Goal: Navigation & Orientation: Find specific page/section

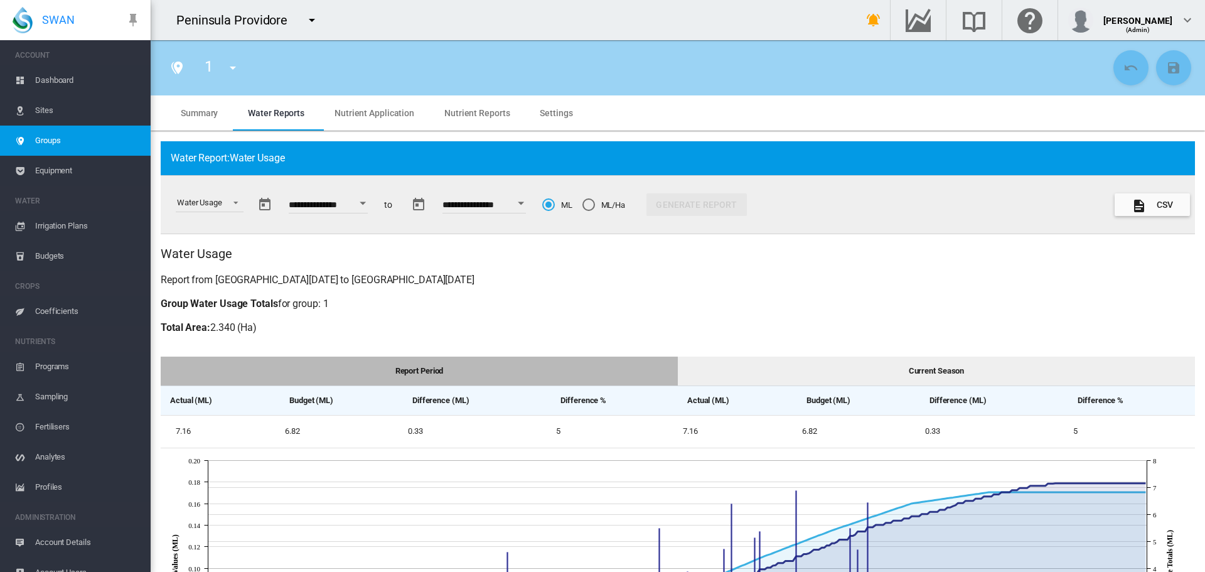
scroll to position [188, 0]
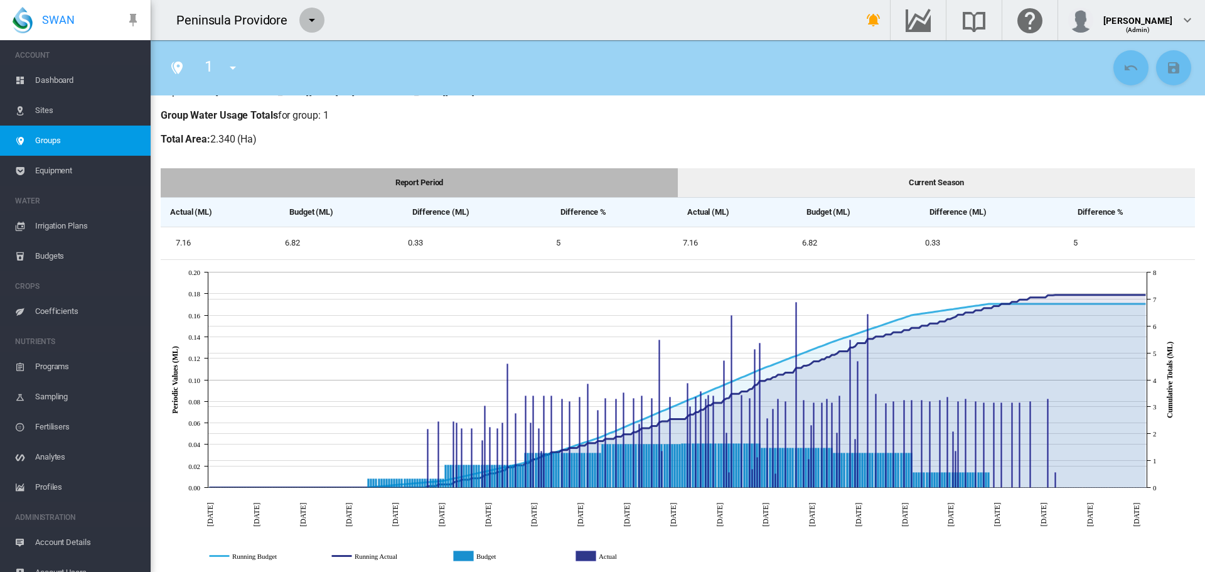
click at [315, 20] on md-icon "icon-menu-down" at bounding box center [311, 20] width 15 height 15
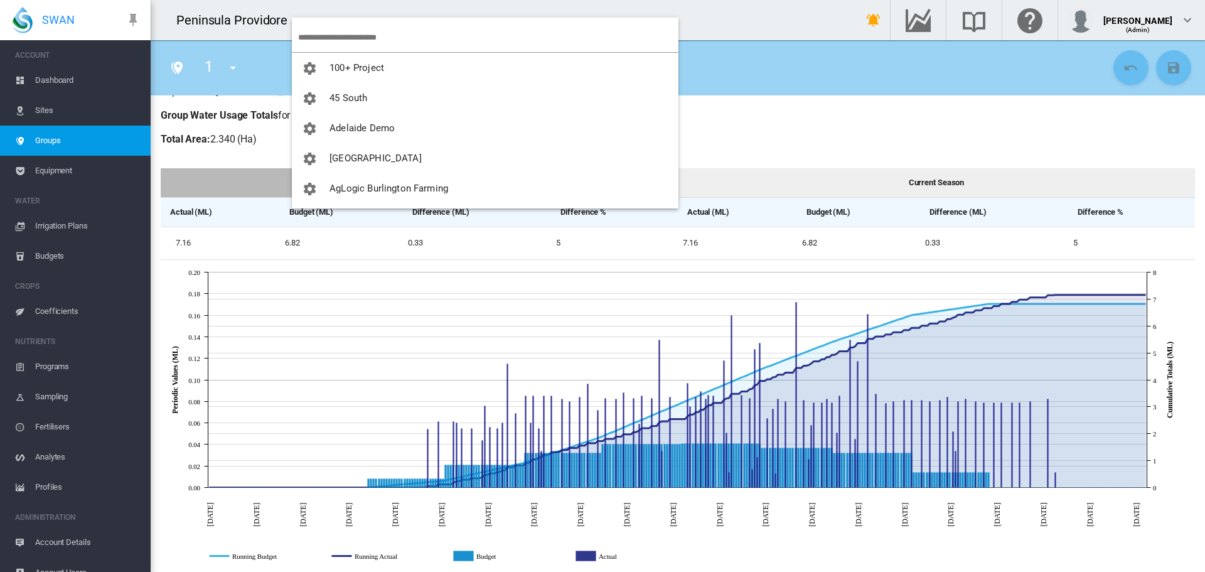
click at [326, 29] on input "search" at bounding box center [488, 37] width 380 height 29
click at [353, 32] on input "search" at bounding box center [488, 37] width 380 height 29
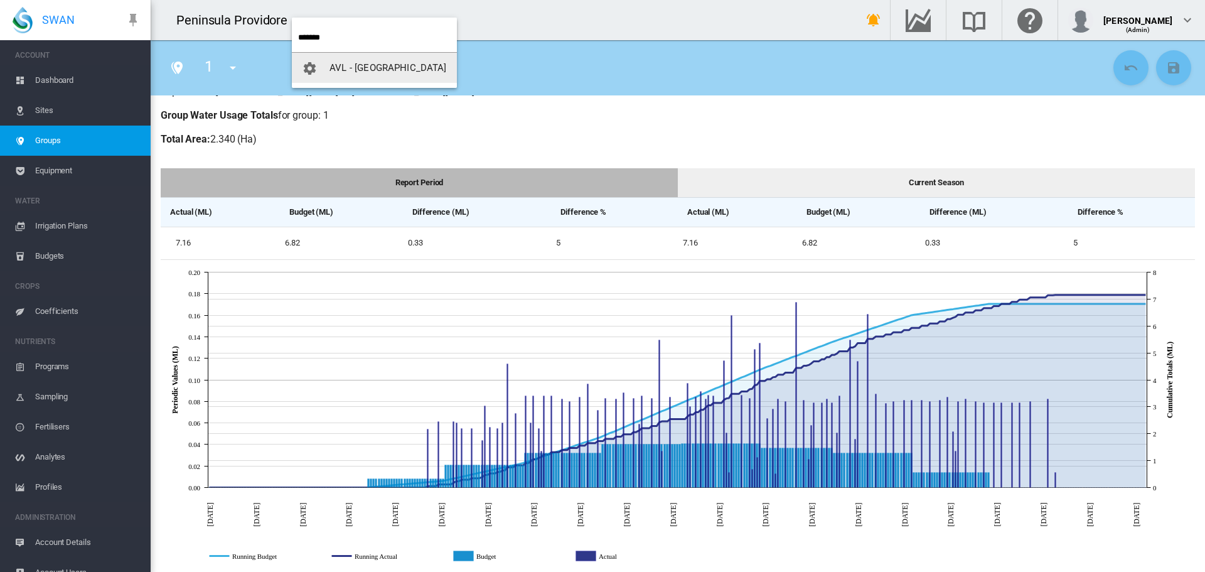
type input "******"
click at [372, 67] on span "AVL - [GEOGRAPHIC_DATA]" at bounding box center [388, 67] width 117 height 11
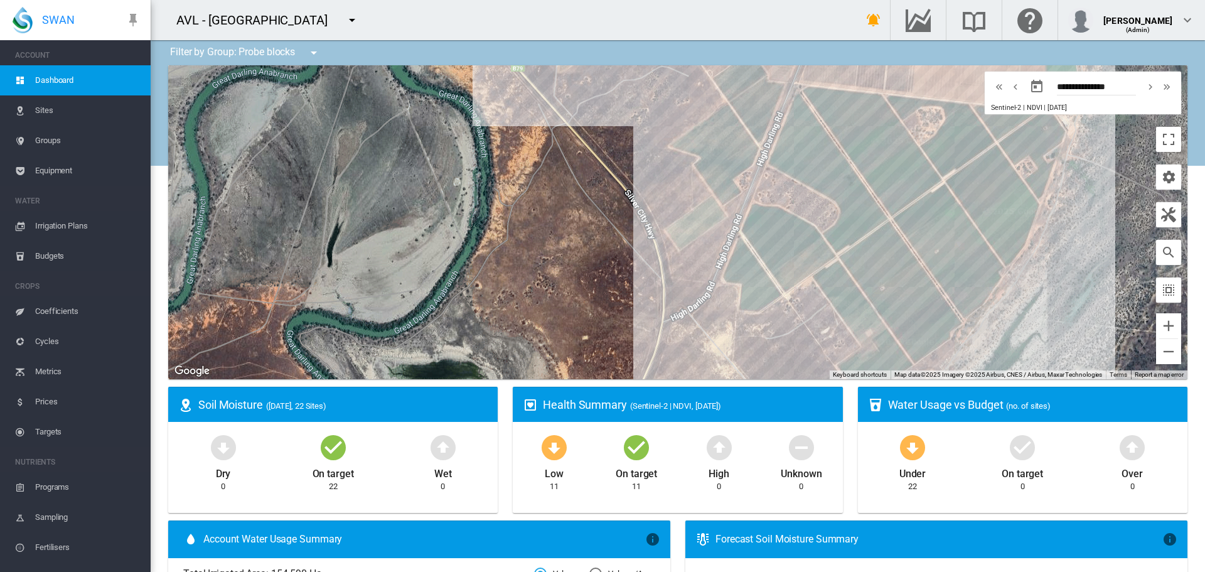
click at [69, 168] on span "Equipment" at bounding box center [87, 171] width 105 height 30
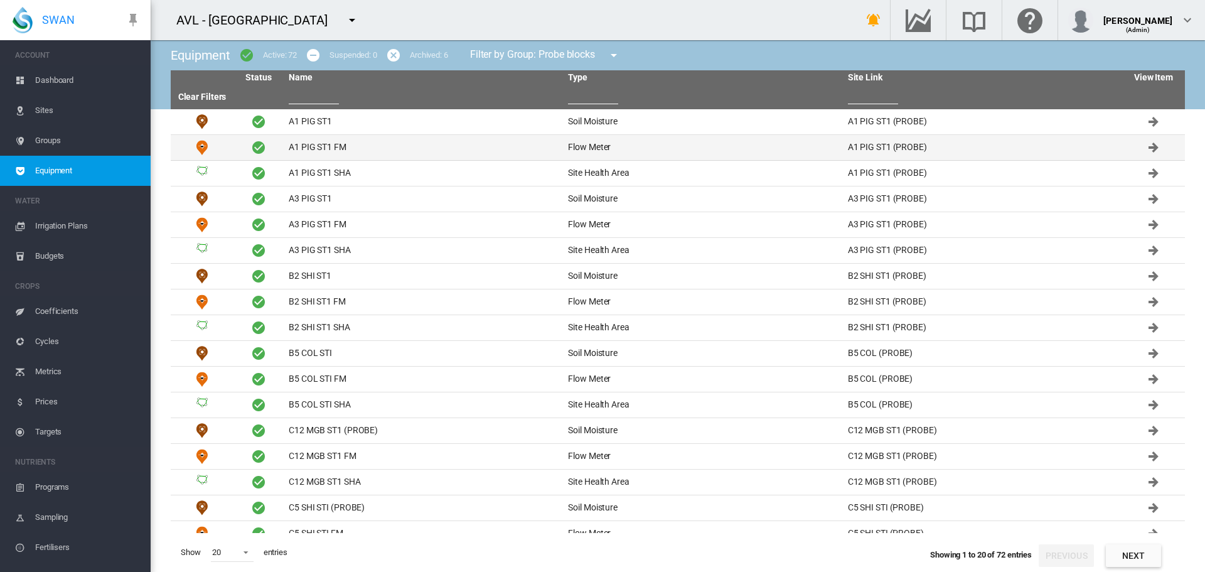
click at [318, 148] on td "A1 PIG ST1 FM" at bounding box center [423, 147] width 279 height 25
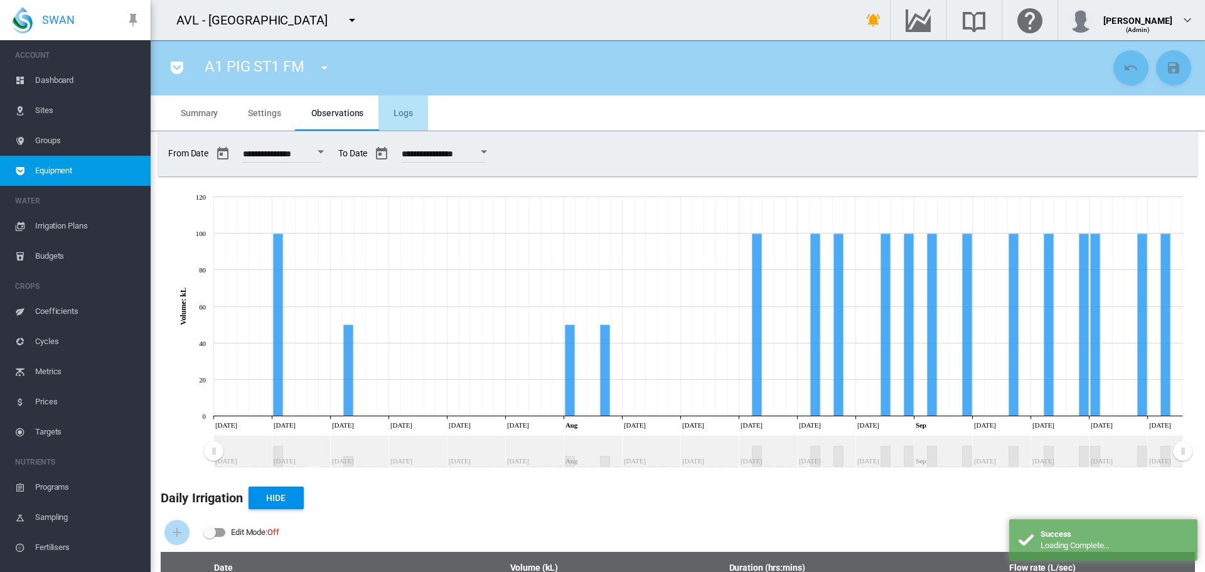
click at [403, 109] on span "Logs" at bounding box center [403, 113] width 19 height 10
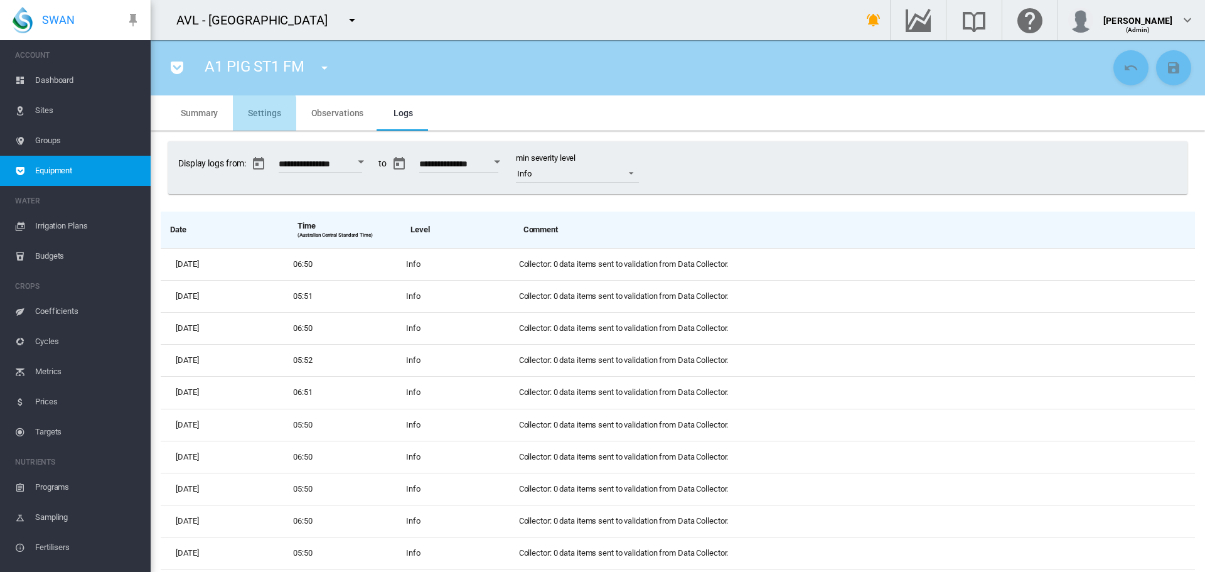
click at [261, 114] on span "Settings" at bounding box center [264, 113] width 33 height 10
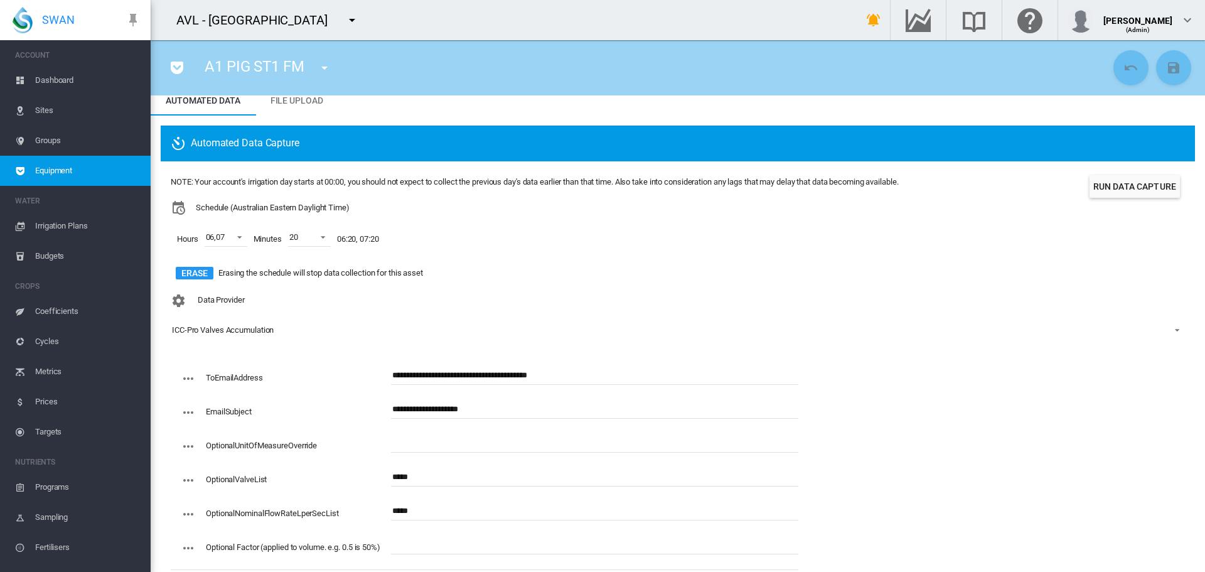
scroll to position [63, 0]
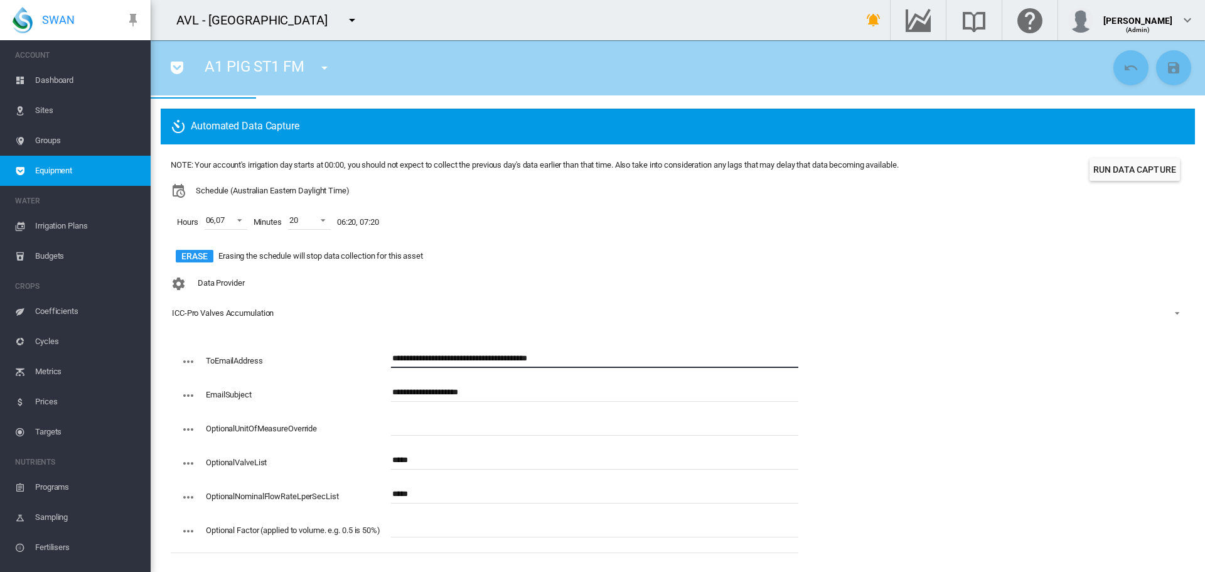
drag, startPoint x: 561, startPoint y: 362, endPoint x: 385, endPoint y: 363, distance: 176.4
click at [385, 363] on div "**********" at bounding box center [490, 366] width 618 height 34
click at [345, 21] on md-icon "icon-menu-down" at bounding box center [352, 20] width 15 height 15
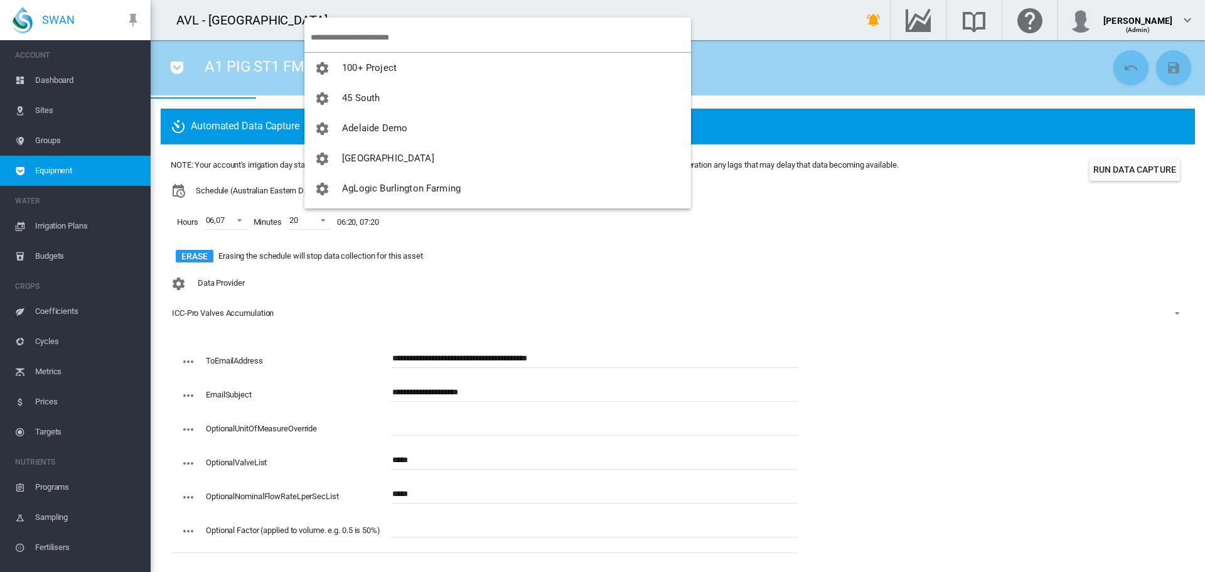
click at [343, 36] on input "search" at bounding box center [501, 37] width 380 height 29
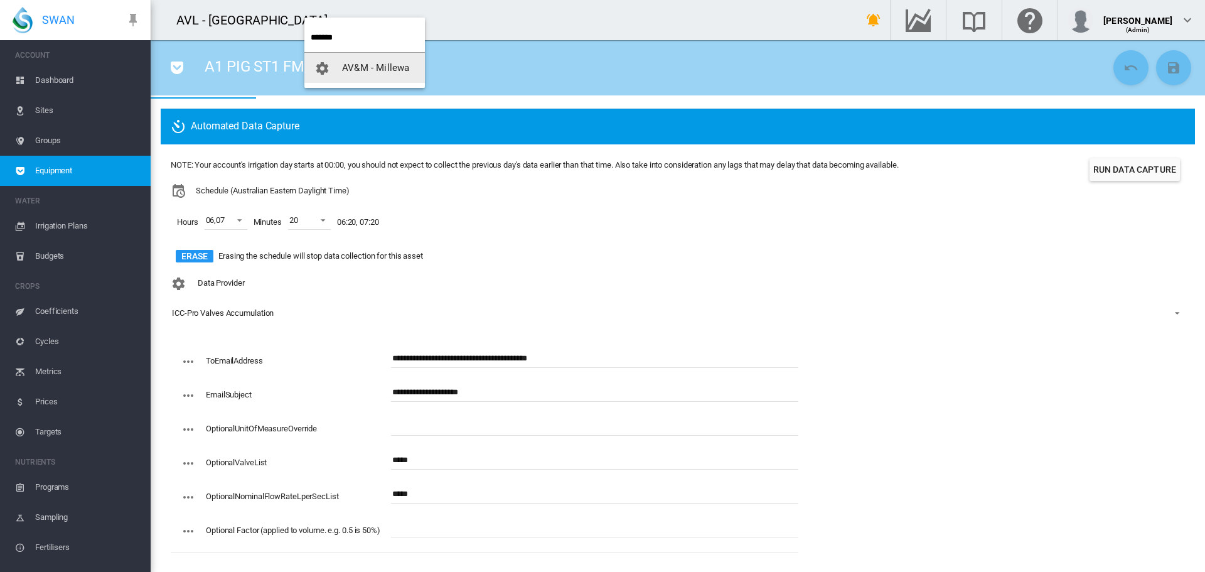
type input "*******"
click at [350, 73] on span "AV&M - Millewa" at bounding box center [375, 67] width 67 height 11
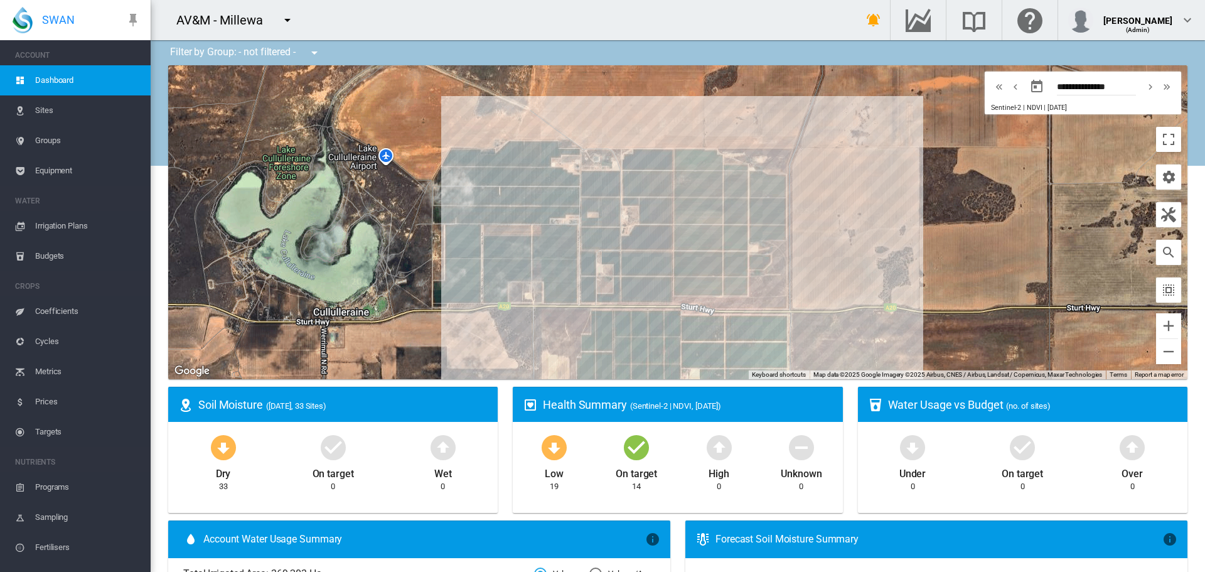
click at [61, 173] on span "Equipment" at bounding box center [87, 171] width 105 height 30
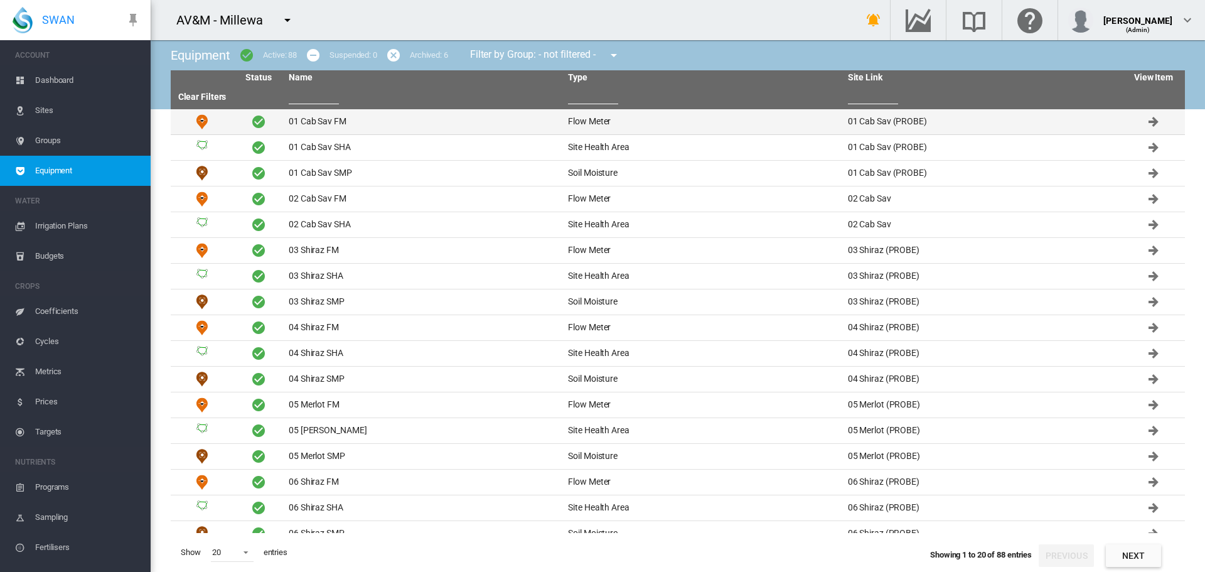
click at [324, 126] on td "01 Cab Sav FM" at bounding box center [423, 121] width 279 height 25
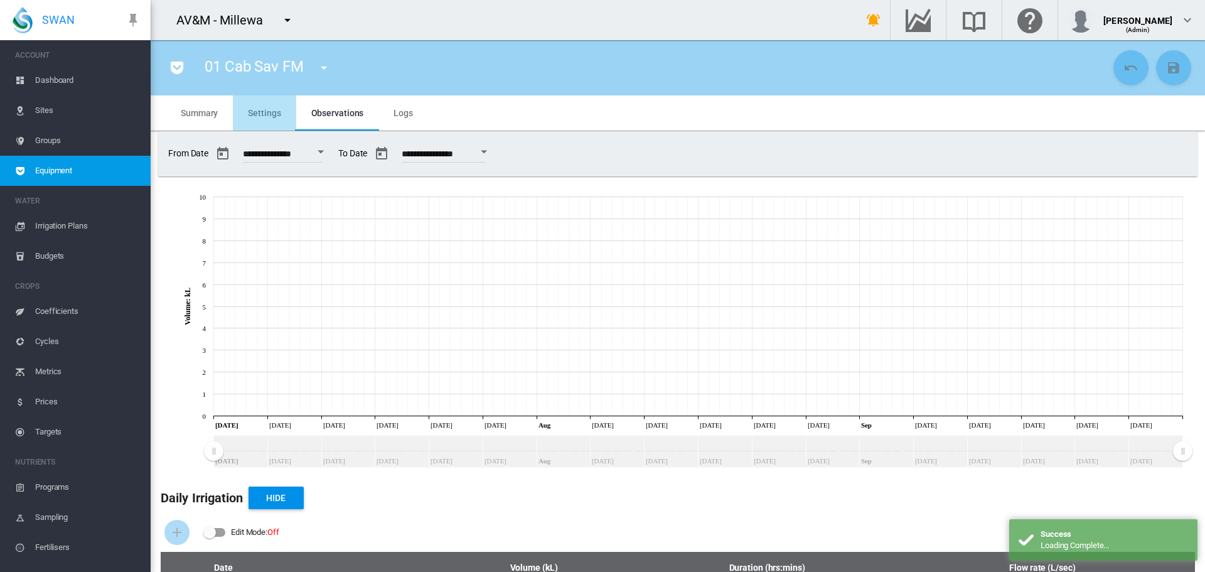
click at [262, 117] on span "Settings" at bounding box center [264, 113] width 33 height 10
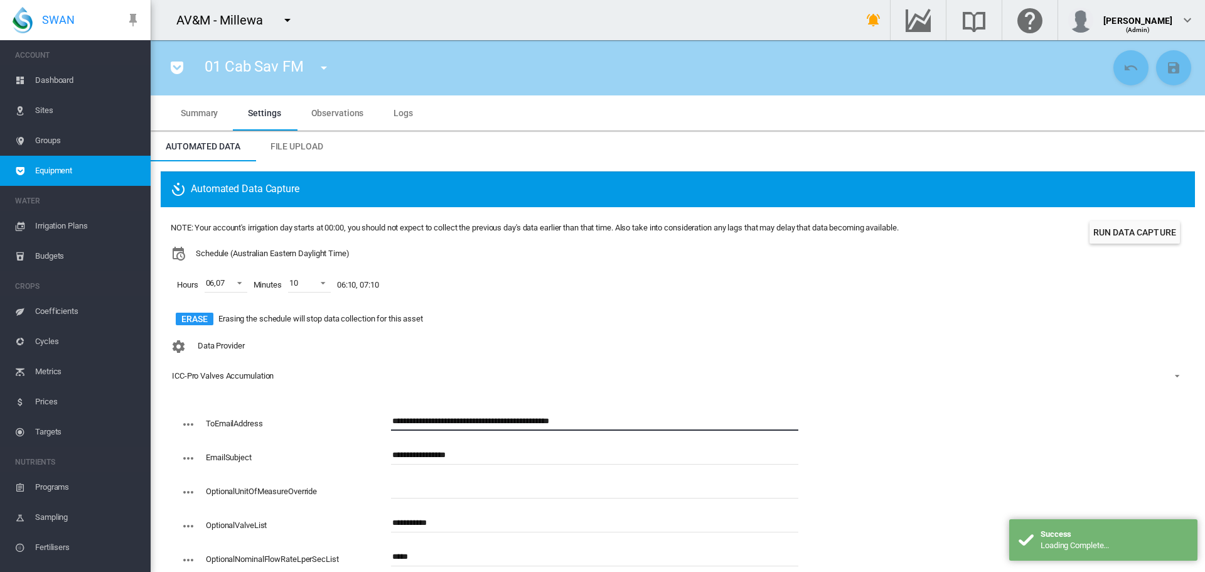
drag, startPoint x: 609, startPoint y: 421, endPoint x: 380, endPoint y: 410, distance: 230.0
click at [380, 410] on div "**********" at bounding box center [485, 514] width 628 height 214
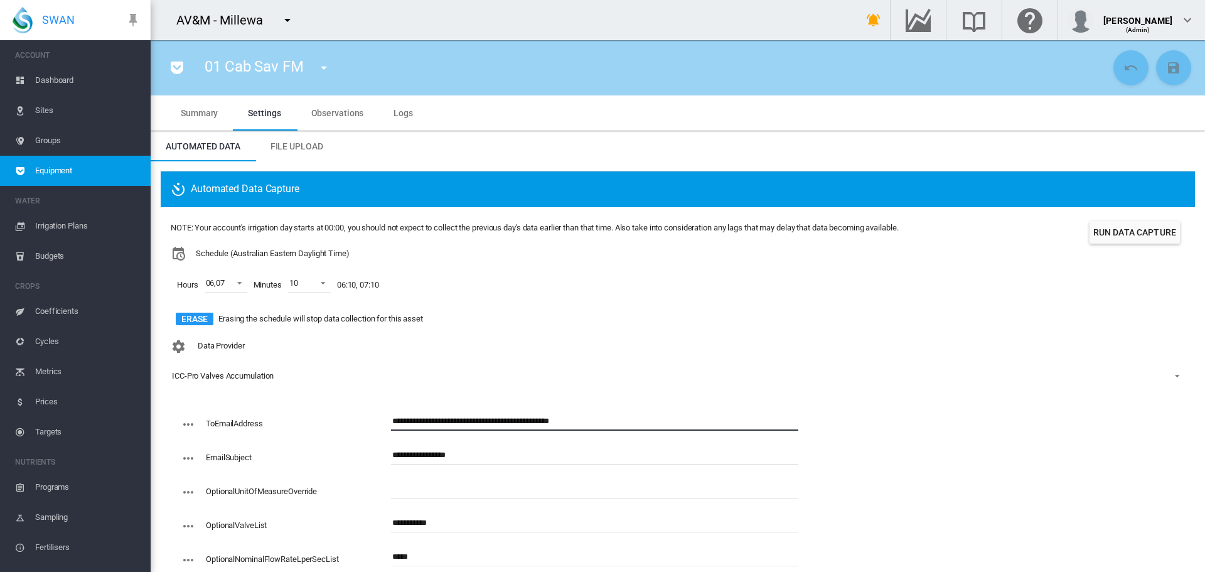
click at [284, 19] on md-icon "icon-menu-down" at bounding box center [287, 20] width 15 height 15
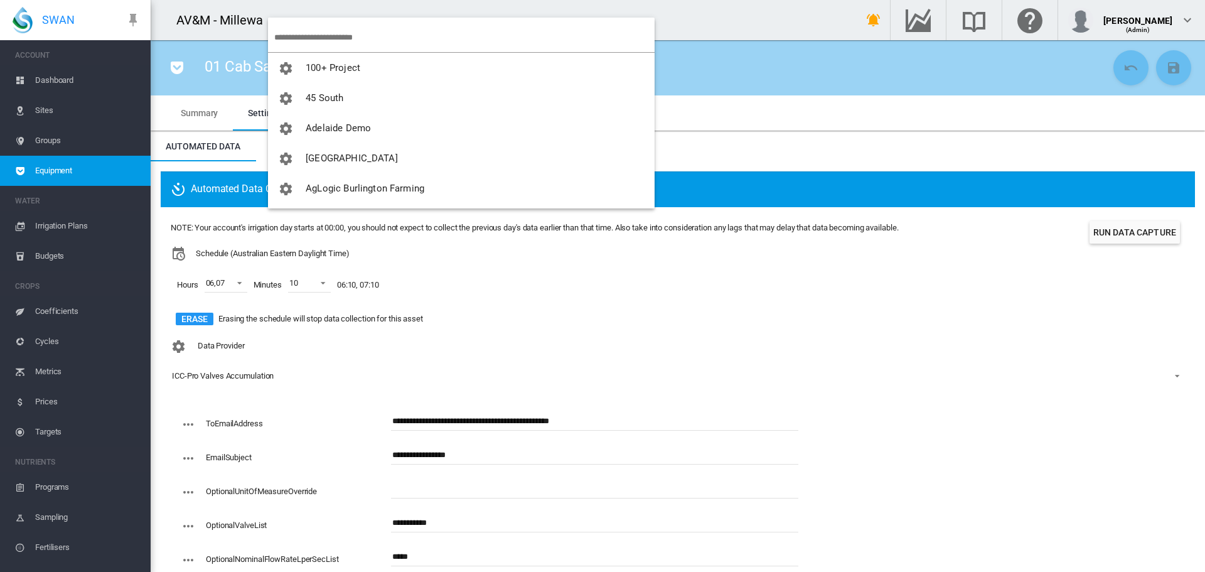
click at [299, 33] on input "search" at bounding box center [464, 37] width 380 height 29
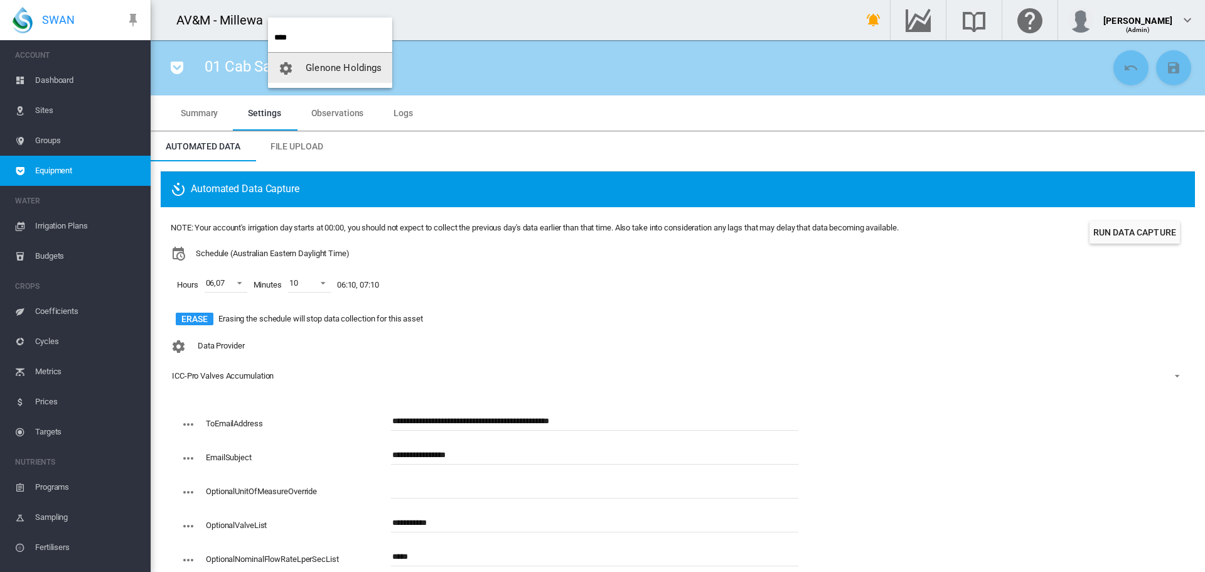
type input "****"
click at [314, 63] on span "Glenone Holdings" at bounding box center [344, 67] width 76 height 11
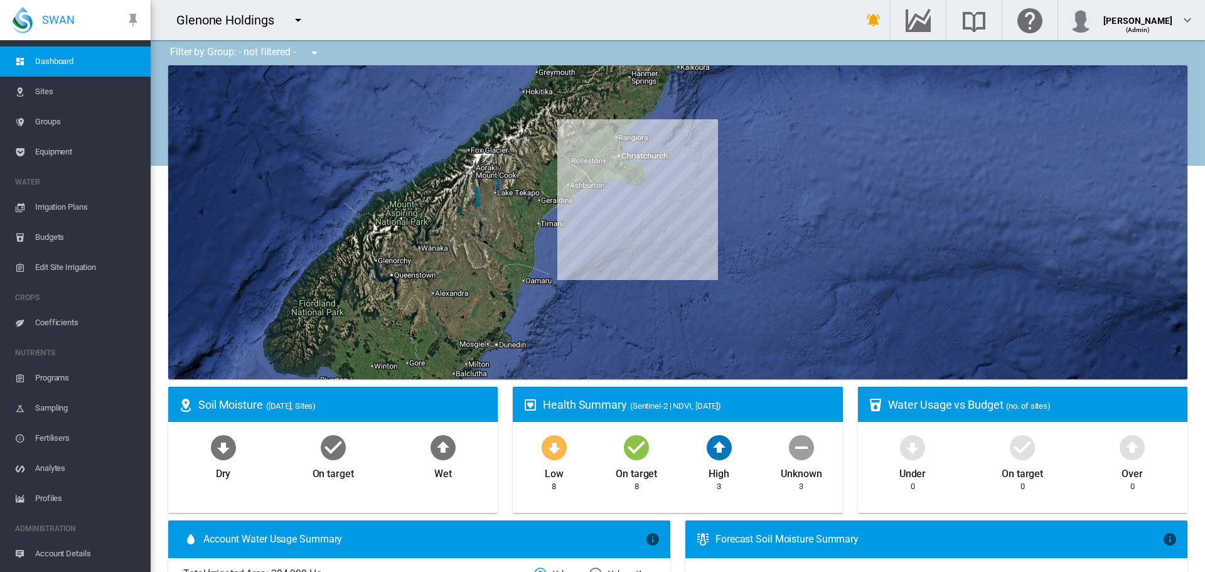
scroll to position [46, 0]
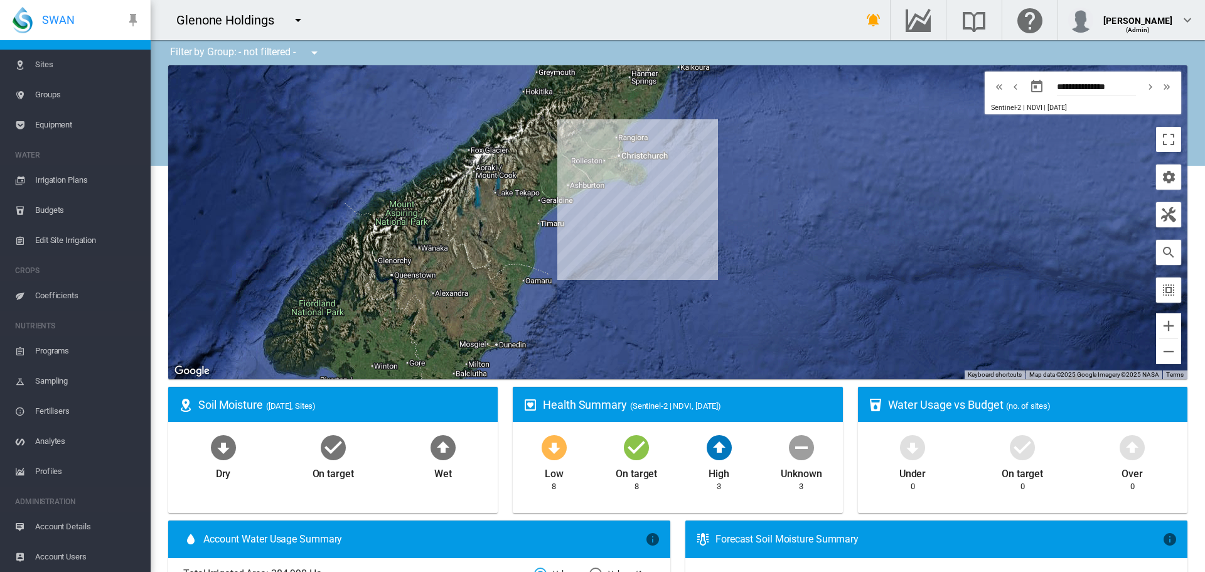
click at [48, 559] on span "Account Users" at bounding box center [87, 557] width 105 height 30
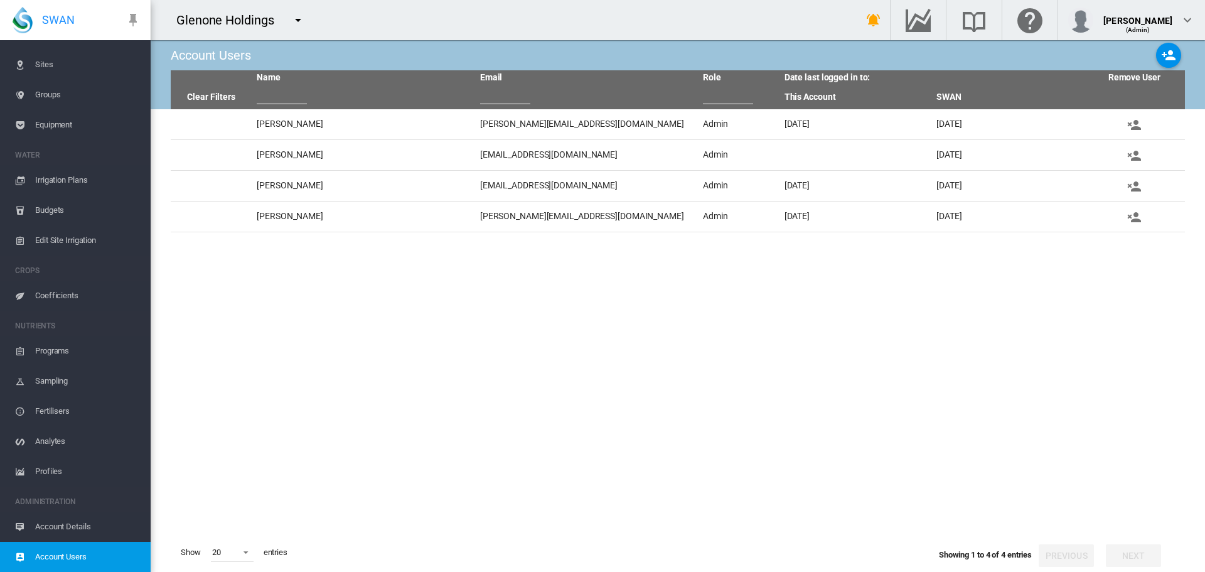
click at [301, 20] on md-icon "icon-menu-down" at bounding box center [298, 20] width 15 height 15
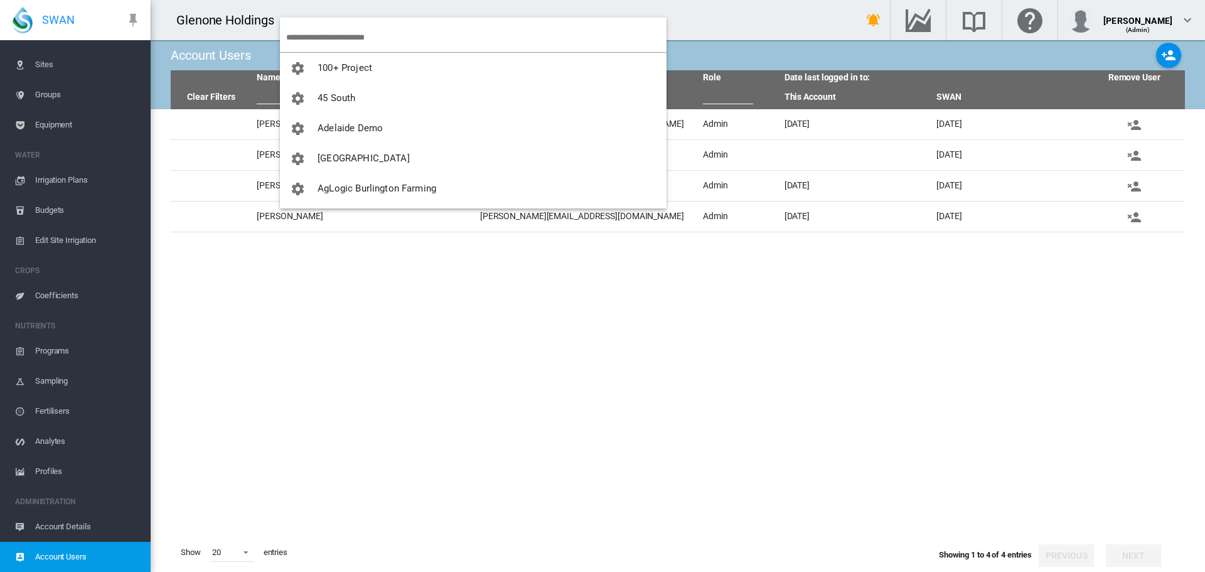
click at [308, 38] on input "search" at bounding box center [476, 37] width 380 height 29
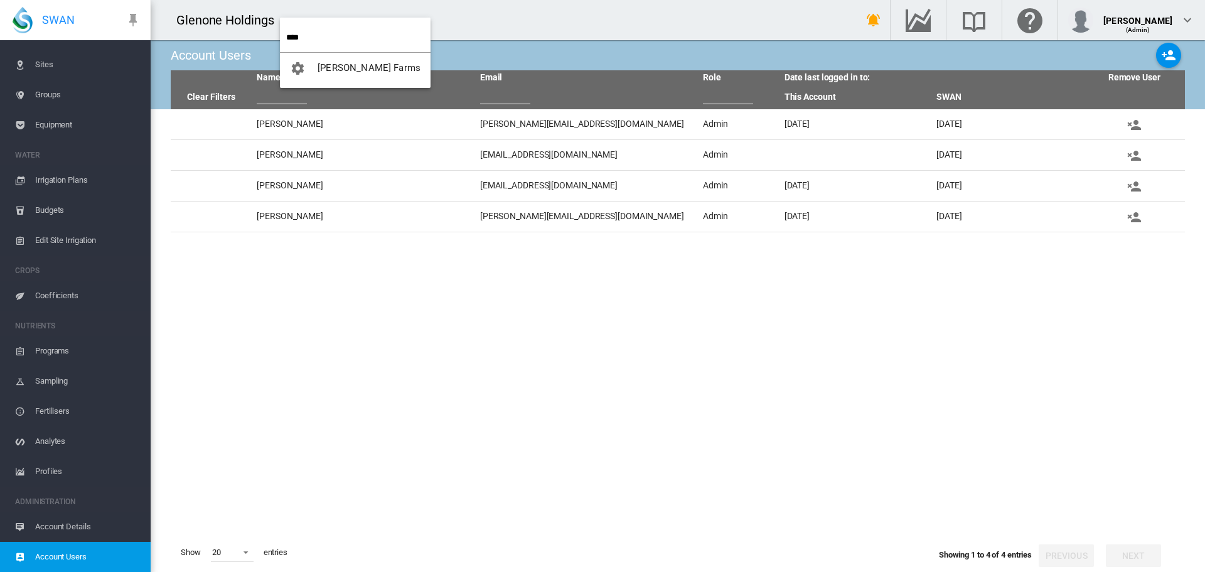
type input "****"
click at [363, 65] on span "[PERSON_NAME] Farms" at bounding box center [369, 67] width 103 height 11
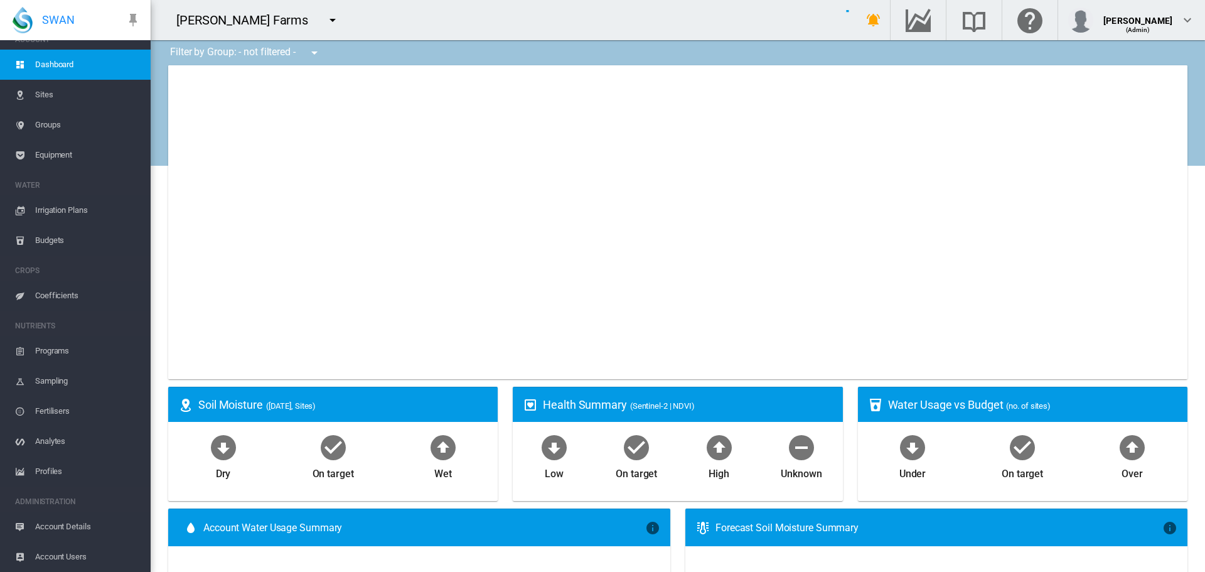
scroll to position [16, 0]
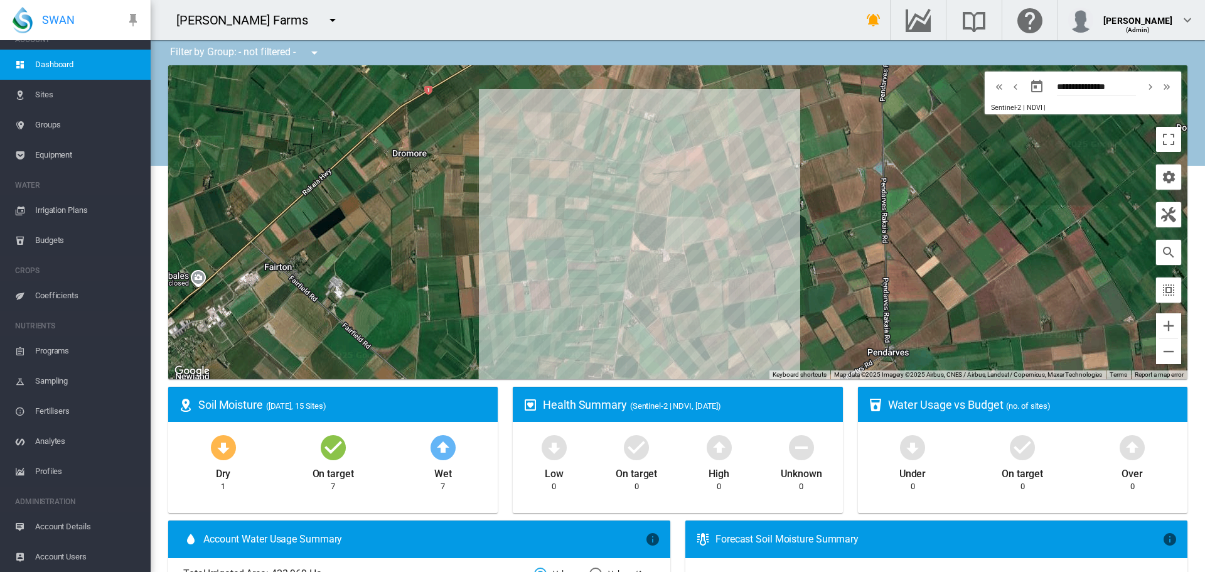
click at [55, 557] on span "Account Users" at bounding box center [87, 557] width 105 height 30
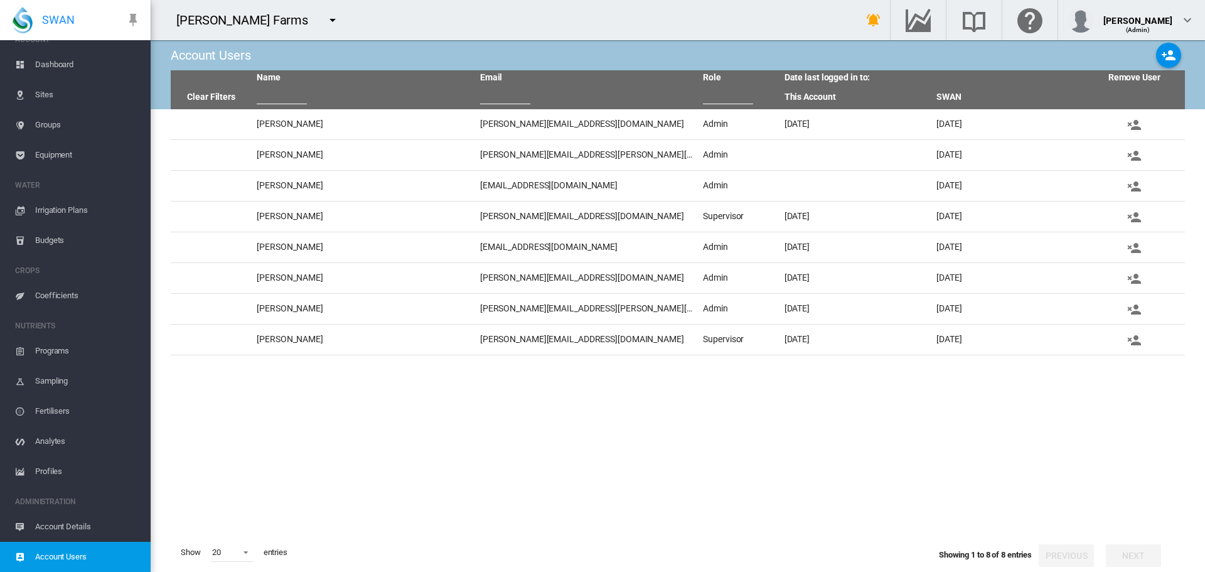
click at [51, 97] on span "Sites" at bounding box center [87, 95] width 105 height 30
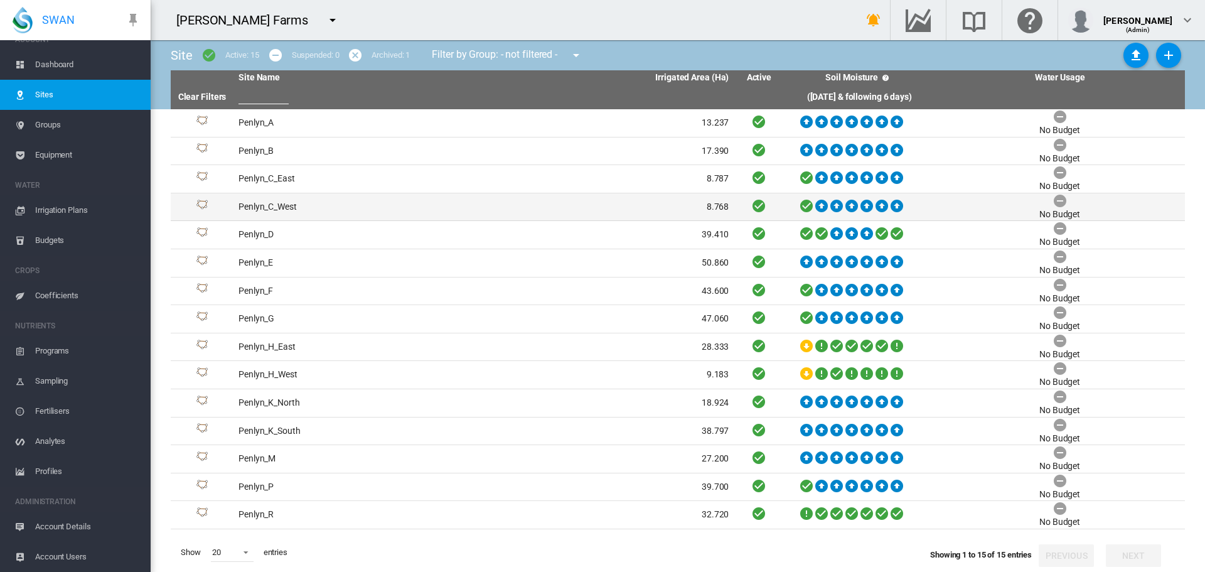
click at [257, 204] on td "Penlyn_C_West" at bounding box center [358, 207] width 250 height 28
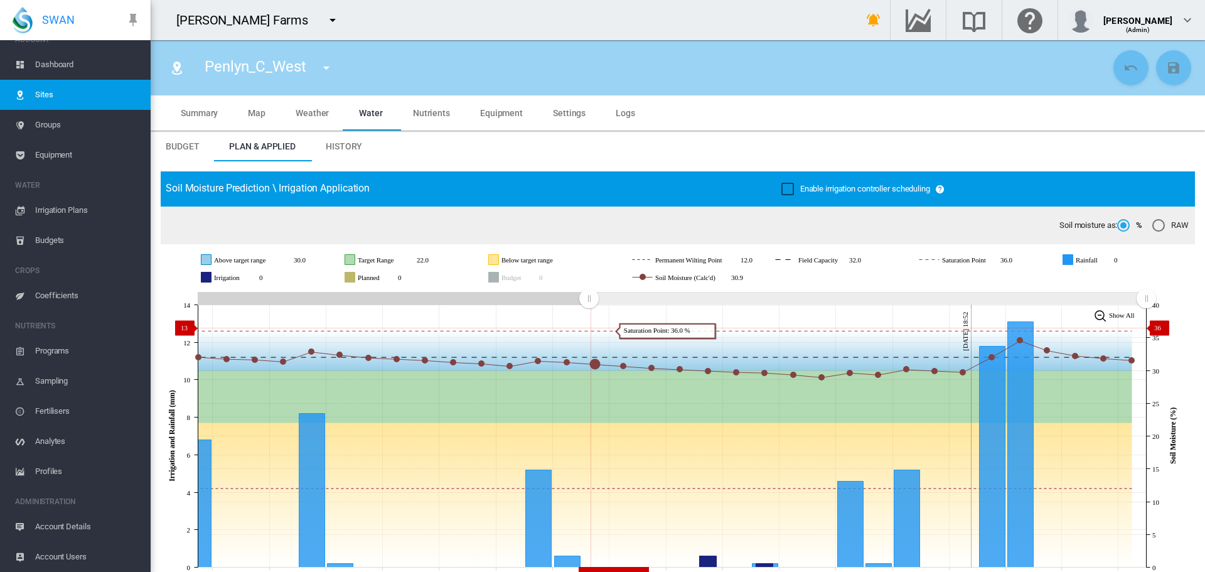
drag, startPoint x: 668, startPoint y: 317, endPoint x: 589, endPoint y: 328, distance: 79.8
click at [589, 328] on icon "JavaScript chart by amCharts [DATE] [DATE] Sep [DATE] Sep [DATE] Sep [DATE] Sep…" at bounding box center [673, 436] width 1025 height 294
